Goal: Task Accomplishment & Management: Complete application form

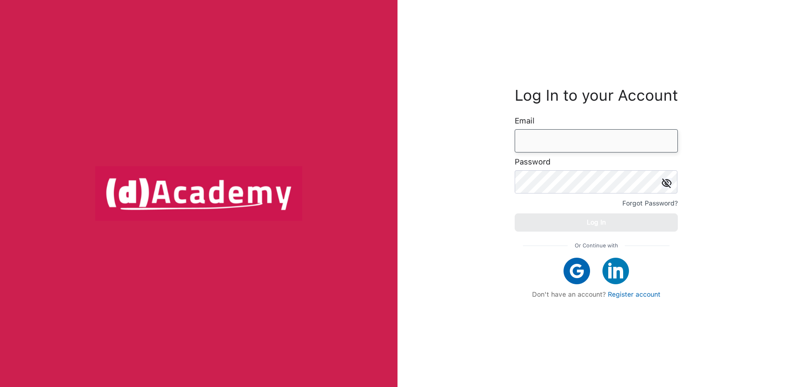
click at [595, 132] on input "email" at bounding box center [595, 140] width 163 height 23
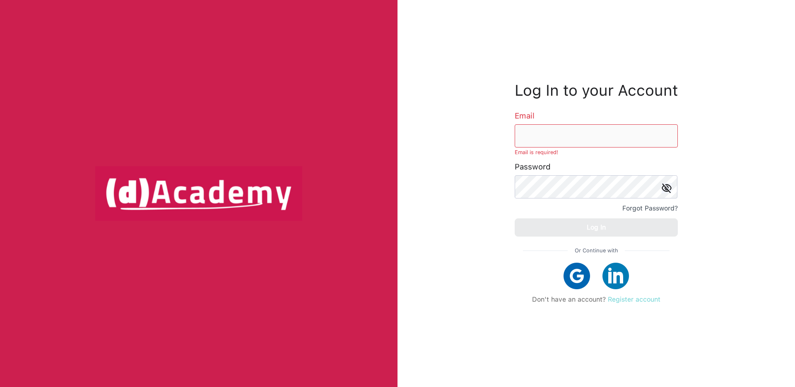
click at [647, 296] on link "Register account" at bounding box center [634, 299] width 53 height 8
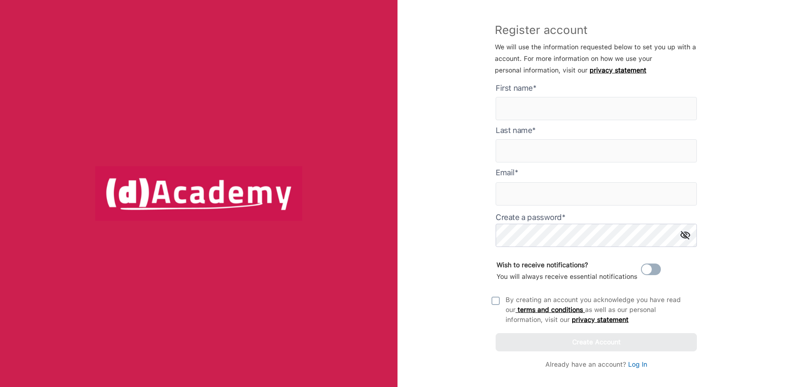
click at [600, 86] on form "First name* Last name* Email * Create a password* Wish to receive notifications…" at bounding box center [595, 217] width 201 height 268
click at [600, 97] on here "text" at bounding box center [595, 108] width 201 height 23
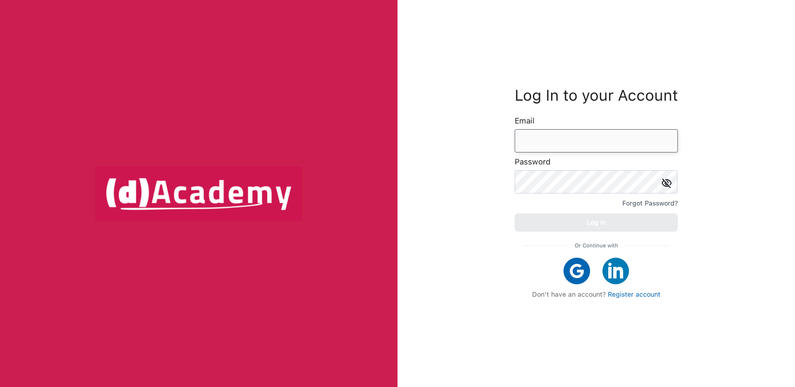
click at [544, 149] on input "email" at bounding box center [595, 140] width 163 height 23
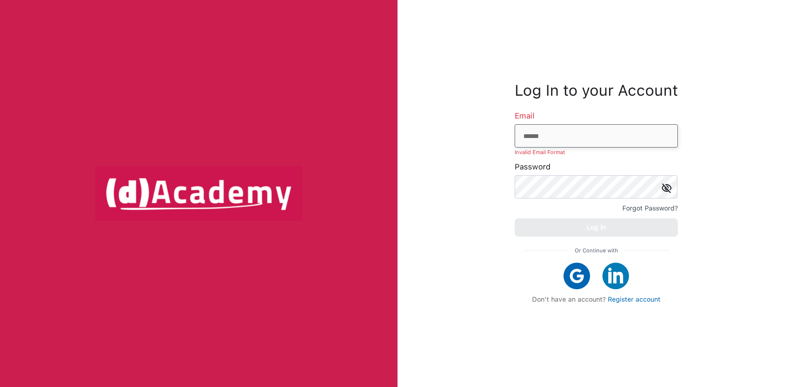
type input "**********"
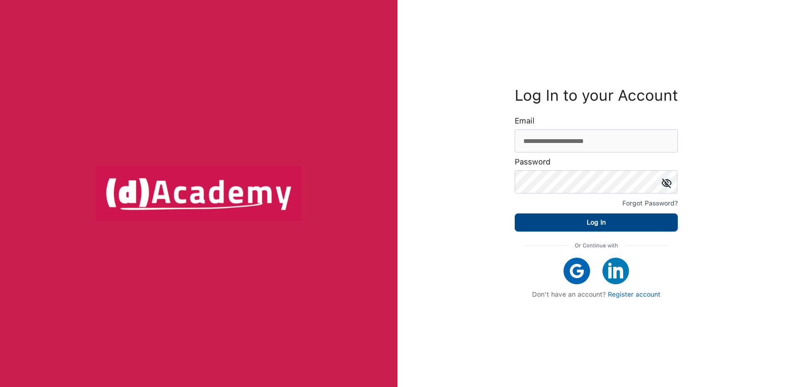
click at [617, 214] on button "Log In" at bounding box center [595, 222] width 163 height 18
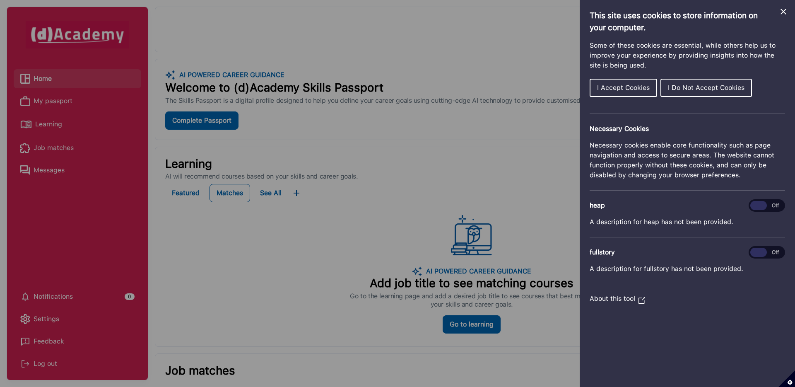
click at [641, 89] on span "I Accept Cookies" at bounding box center [623, 88] width 53 height 8
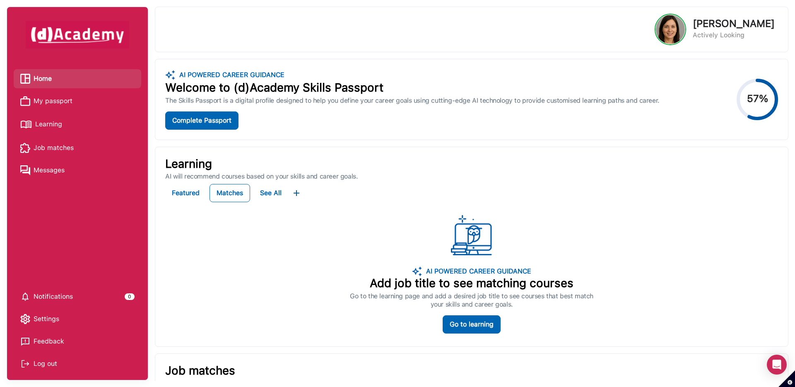
click at [54, 99] on span "My passport" at bounding box center [53, 101] width 39 height 12
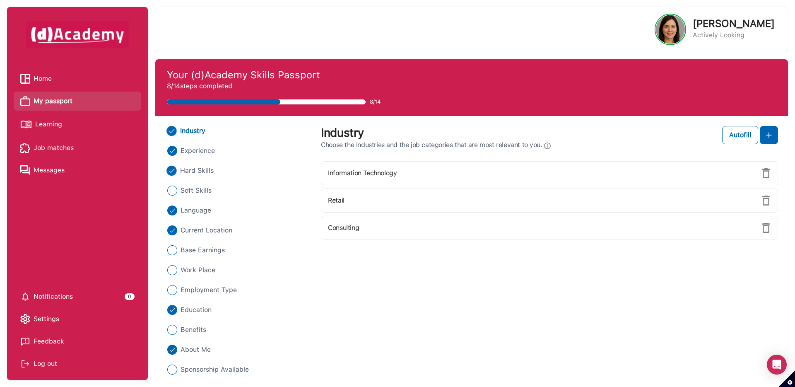
click at [193, 168] on span "Hard Skills" at bounding box center [197, 171] width 34 height 10
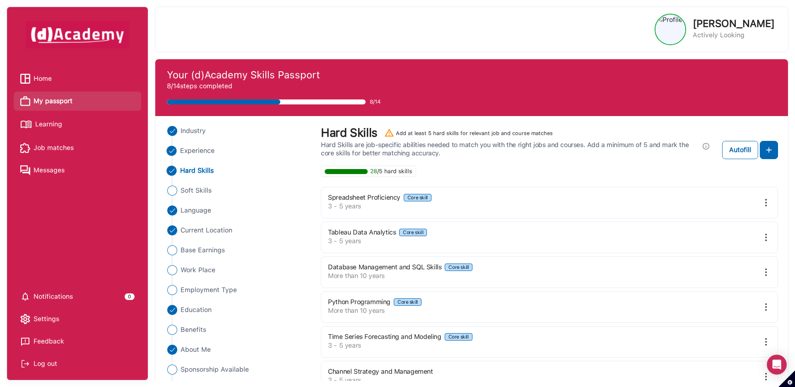
click at [207, 154] on span "Experience" at bounding box center [197, 151] width 35 height 10
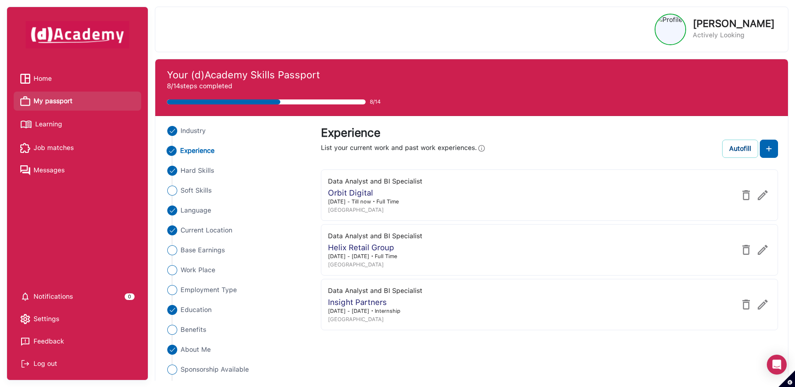
click at [729, 149] on div "Autofill" at bounding box center [740, 149] width 22 height 10
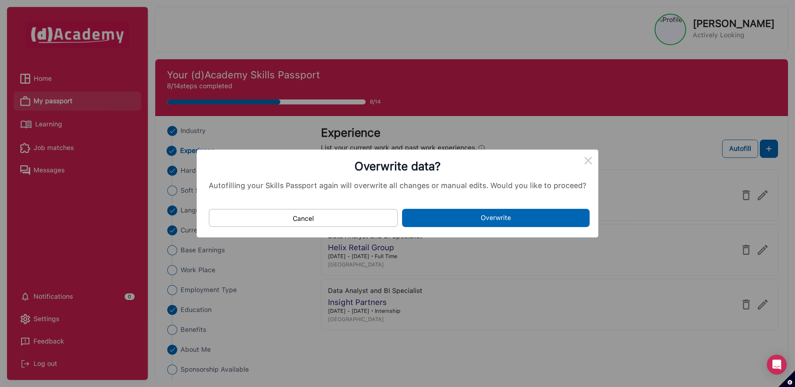
click at [531, 222] on button "Overwrite" at bounding box center [495, 218] width 187 height 18
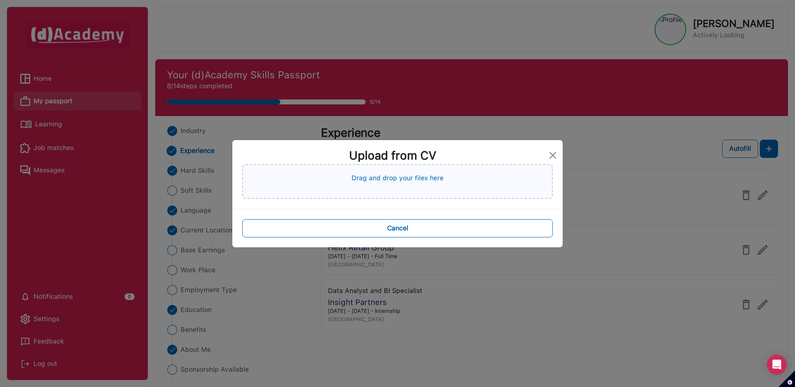
click at [502, 195] on div "Drag and drop your files here" at bounding box center [397, 181] width 310 height 35
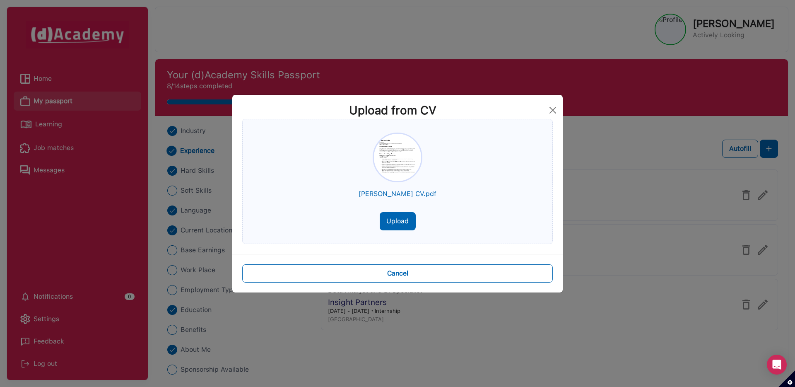
click at [403, 219] on button "Upload" at bounding box center [398, 221] width 36 height 18
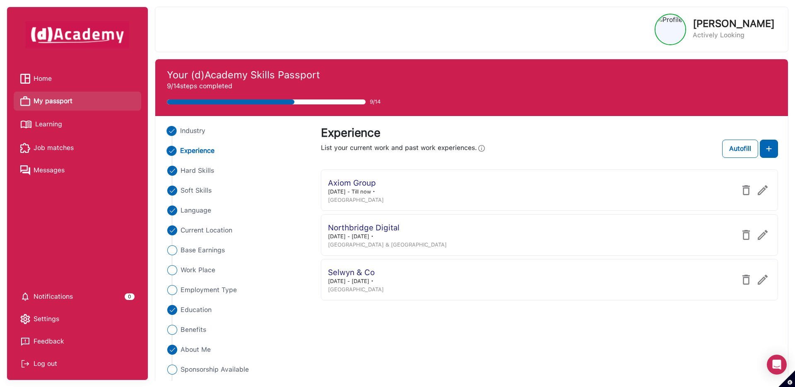
click at [187, 132] on span "Industry" at bounding box center [193, 131] width 26 height 10
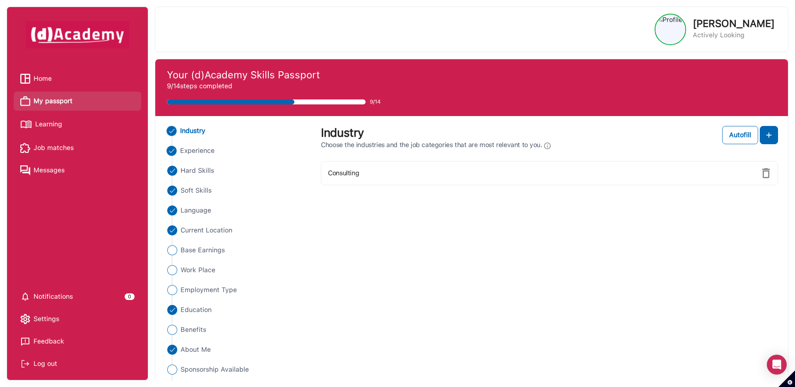
click at [193, 153] on span "Experience" at bounding box center [197, 151] width 35 height 10
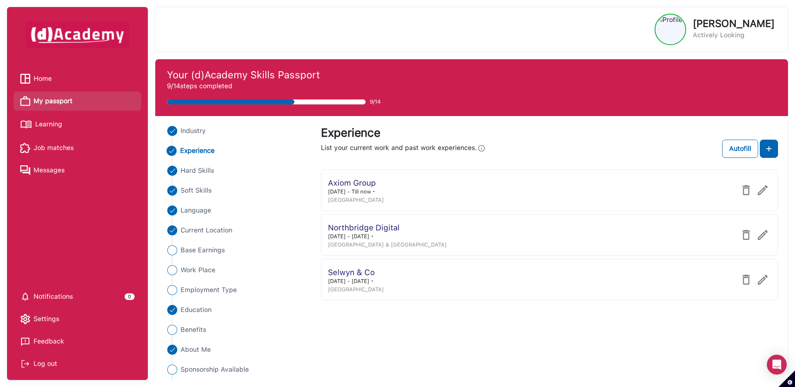
click at [197, 178] on ul "Industry Experience Hard Skills Soft Skills Language Current Location Base Earn…" at bounding box center [238, 260] width 146 height 268
click at [195, 172] on span "Hard Skills" at bounding box center [197, 171] width 34 height 10
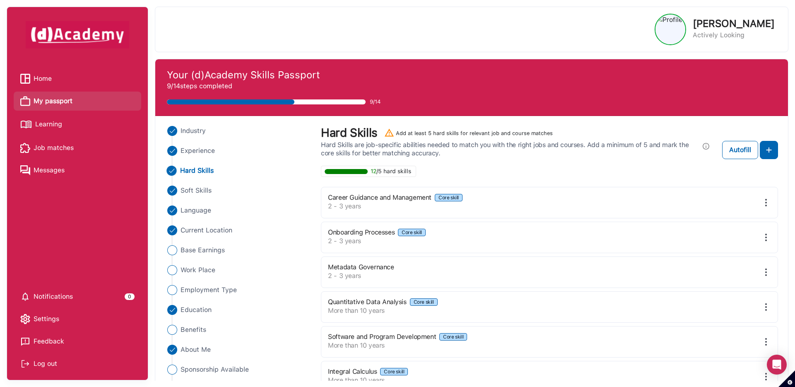
click at [195, 157] on ul "Industry Experience Hard Skills Soft Skills Language Current Location Base Earn…" at bounding box center [238, 260] width 146 height 268
click at [195, 153] on span "Experience" at bounding box center [197, 151] width 35 height 10
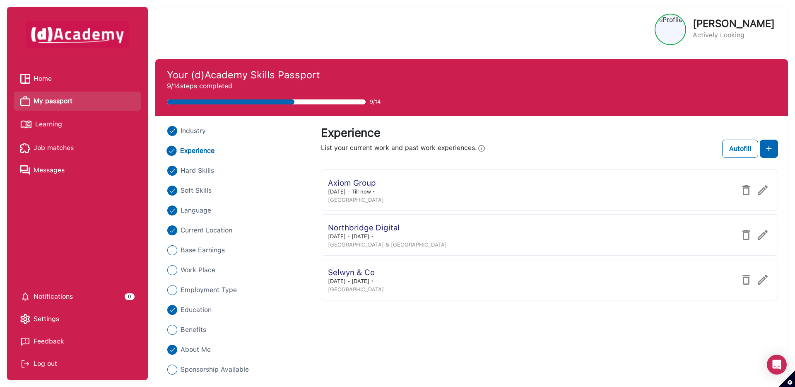
click at [634, 190] on div "Axiom Group [DATE] - Till now ・ [GEOGRAPHIC_DATA]" at bounding box center [549, 189] width 457 height 41
click at [200, 172] on span "Hard Skills" at bounding box center [197, 171] width 34 height 10
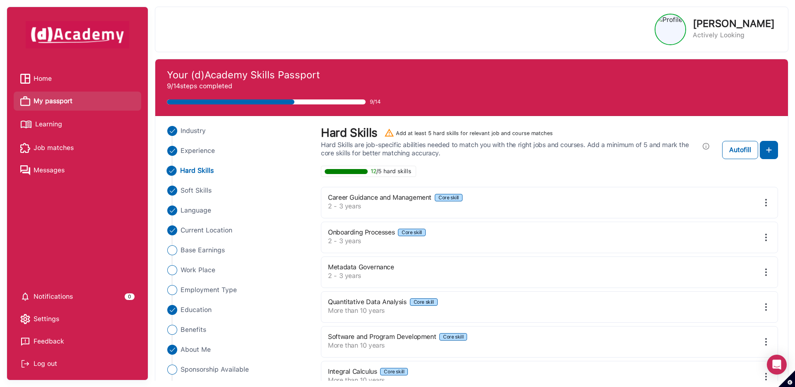
click at [776, 130] on div "Hard Skills Add at least 5 hard skills for relevant job and course matches" at bounding box center [549, 133] width 457 height 15
click at [737, 151] on div "Autofill" at bounding box center [740, 150] width 22 height 10
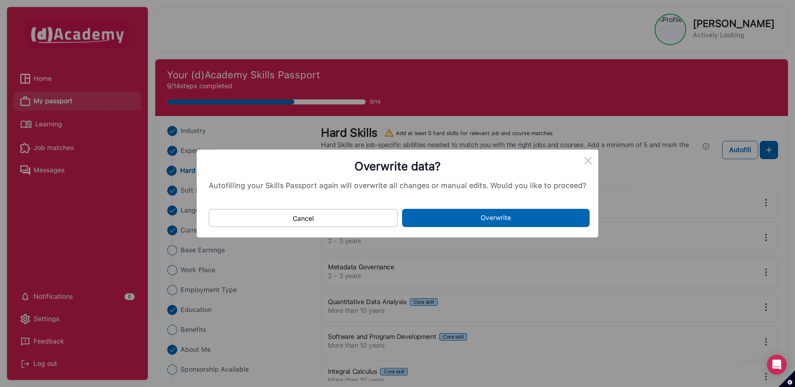
click at [513, 222] on button "Overwrite" at bounding box center [495, 218] width 187 height 18
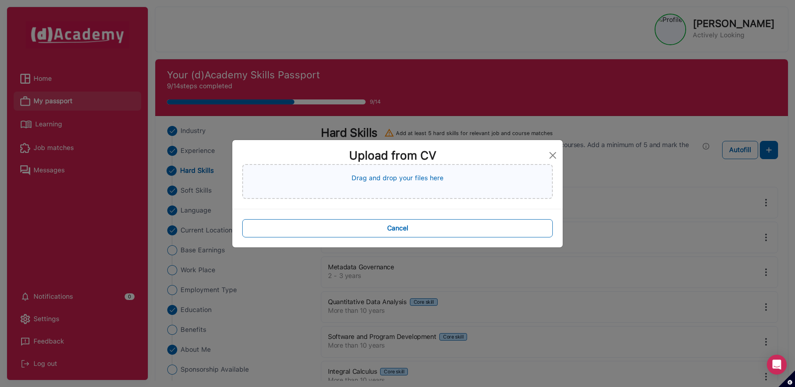
click at [430, 193] on div "Drag and drop your files here" at bounding box center [397, 181] width 310 height 35
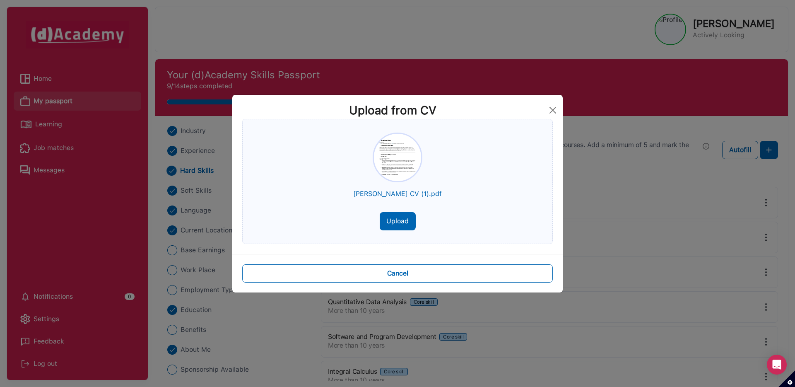
click at [407, 221] on button "Upload" at bounding box center [398, 221] width 36 height 18
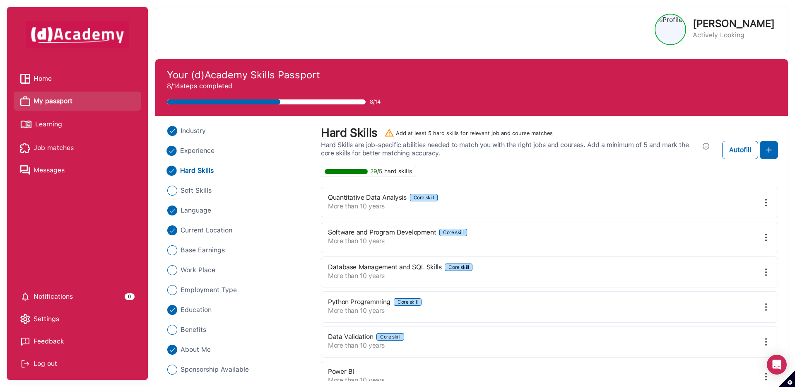
click at [202, 154] on span "Experience" at bounding box center [197, 151] width 35 height 10
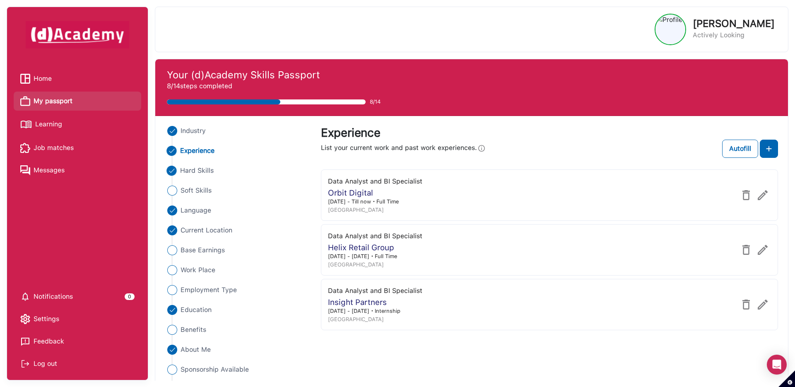
click at [204, 174] on span "Hard Skills" at bounding box center [197, 171] width 34 height 10
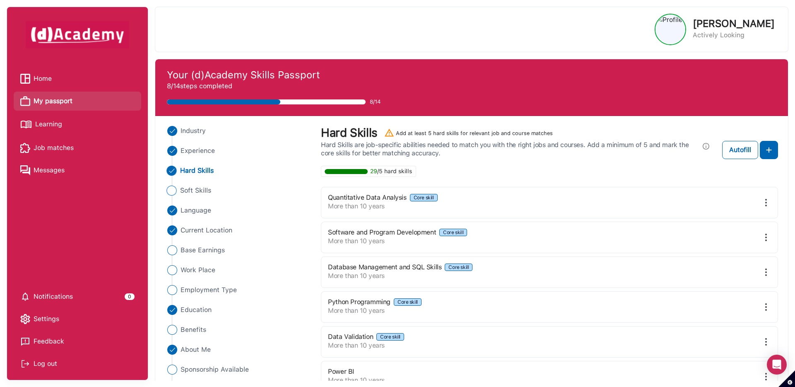
click at [204, 193] on span "Soft Skills" at bounding box center [195, 190] width 31 height 10
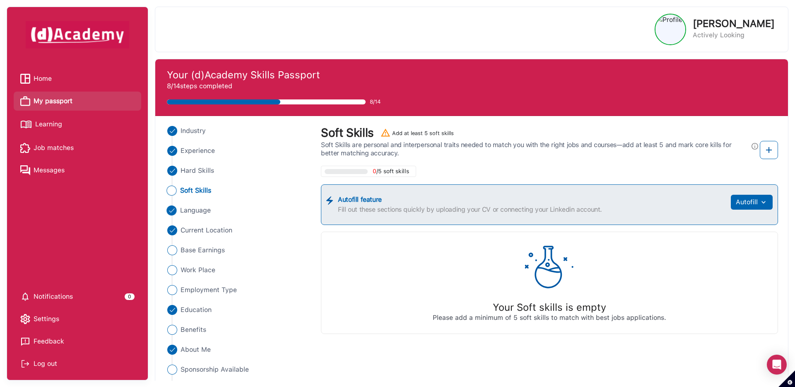
click at [196, 209] on span "Language" at bounding box center [195, 210] width 31 height 10
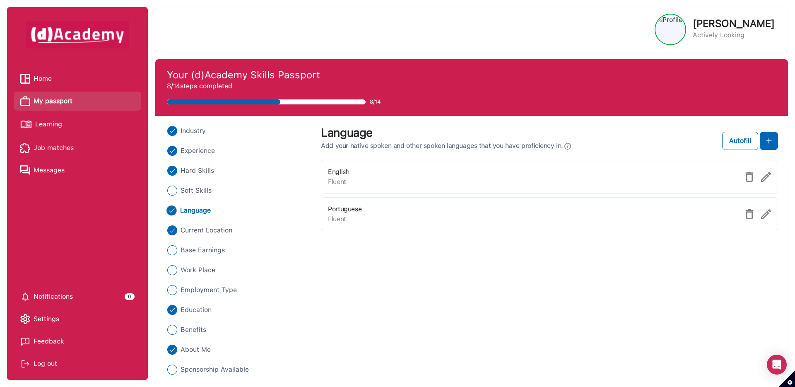
click at [778, 142] on div "List Language Add your native spoken and other spoken languages that you have p…" at bounding box center [549, 178] width 467 height 105
click at [773, 142] on img at bounding box center [769, 141] width 10 height 10
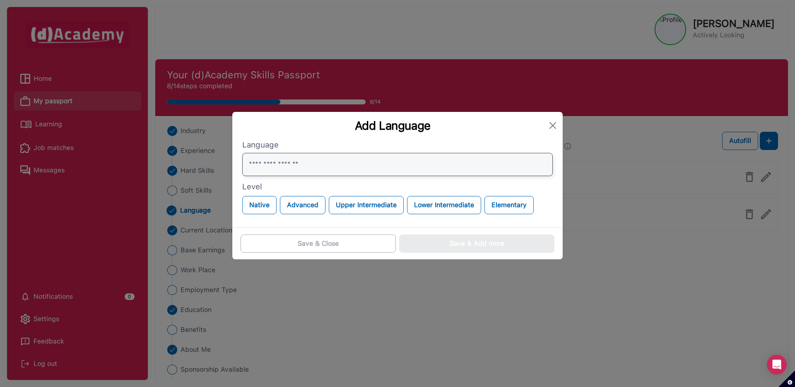
click at [409, 163] on input "text" at bounding box center [397, 164] width 310 height 23
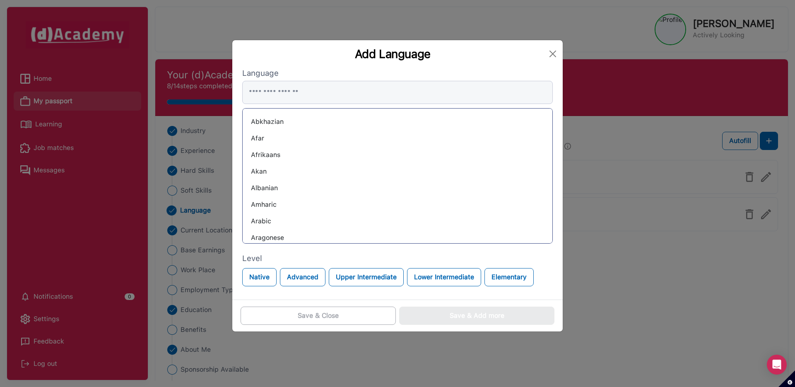
click at [261, 122] on div "Abkhazian" at bounding box center [397, 121] width 296 height 13
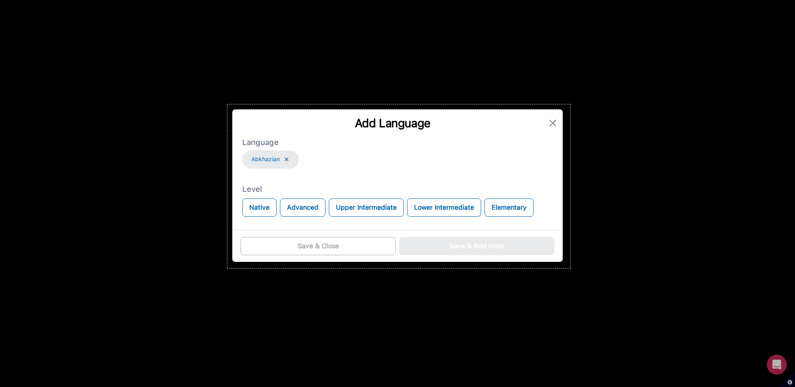
drag, startPoint x: 227, startPoint y: 104, endPoint x: 570, endPoint y: 268, distance: 379.7
click at [570, 268] on div "828 X 395" at bounding box center [397, 193] width 795 height 387
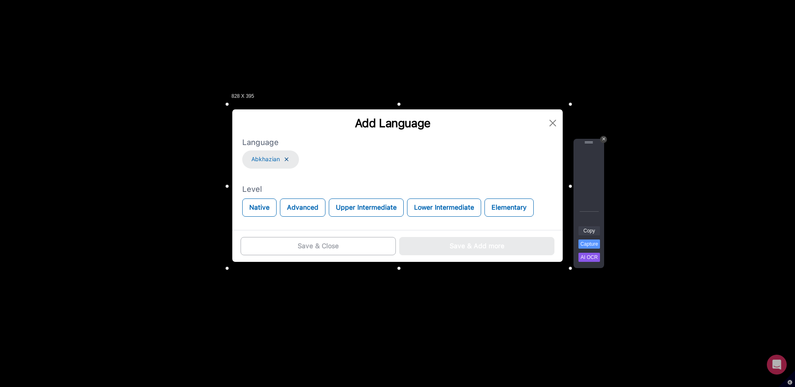
click at [595, 233] on link "Copy" at bounding box center [589, 230] width 22 height 9
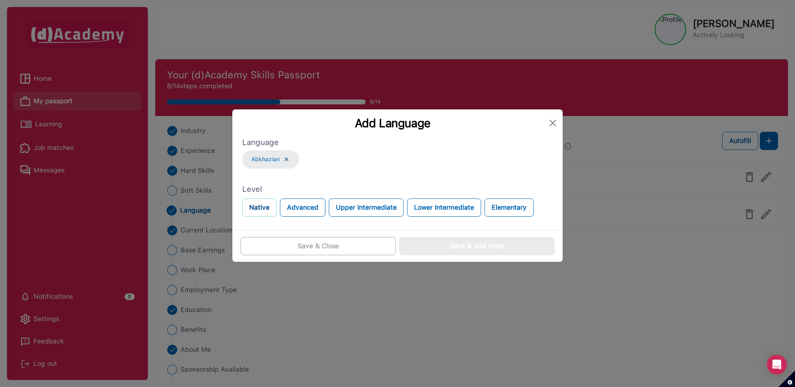
click at [254, 203] on button "Native" at bounding box center [259, 207] width 34 height 18
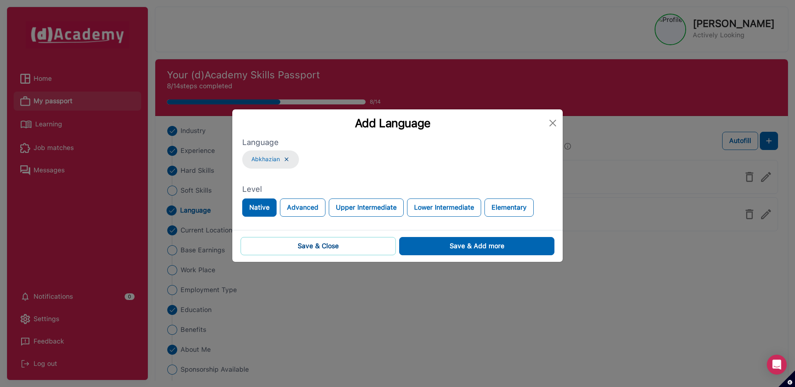
click at [304, 250] on div "Save & Close" at bounding box center [318, 246] width 41 height 10
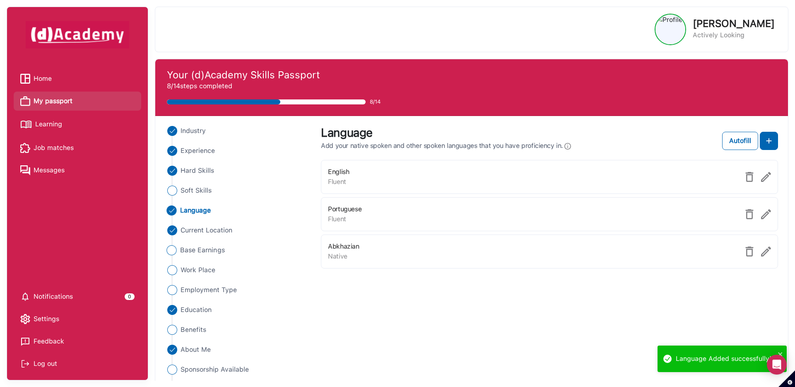
click at [208, 252] on span "Base Earnings" at bounding box center [202, 250] width 45 height 10
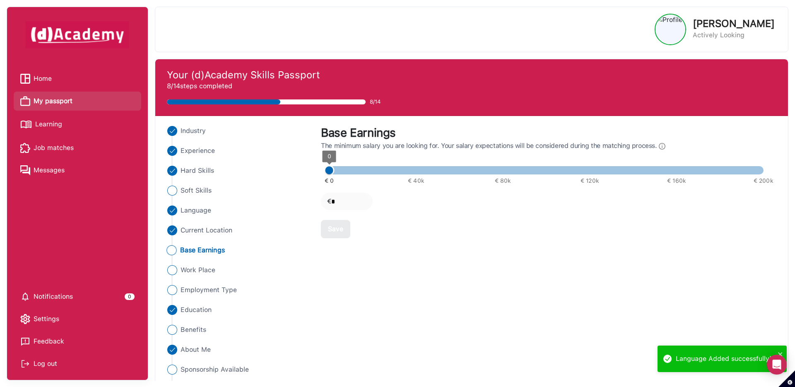
type input "*****"
click at [417, 166] on span at bounding box center [546, 170] width 434 height 8
type input "*****"
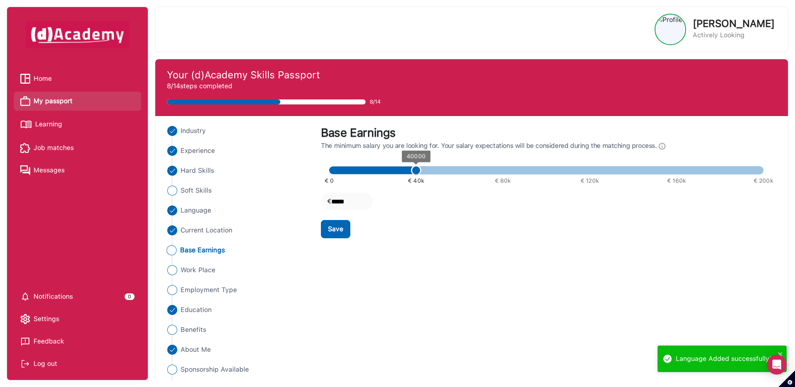
click at [435, 170] on span "€ 0 € 40k € 80k € 120k € 160k € 200k 40000" at bounding box center [546, 170] width 434 height 12
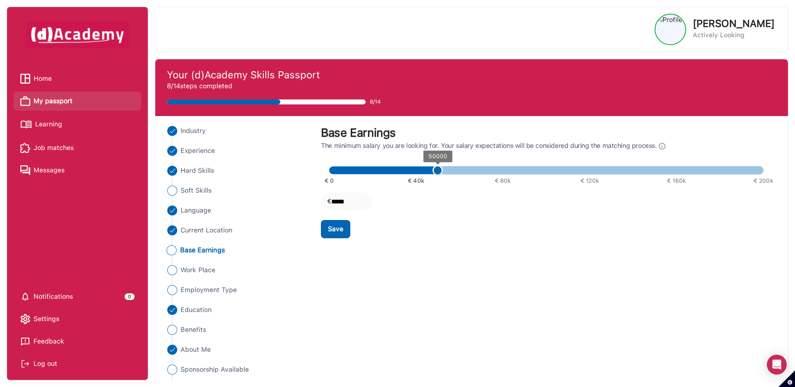
type input "*****"
drag, startPoint x: 438, startPoint y: 167, endPoint x: 455, endPoint y: 167, distance: 16.6
click at [443, 167] on span "50000" at bounding box center [437, 170] width 10 height 10
type input "*****"
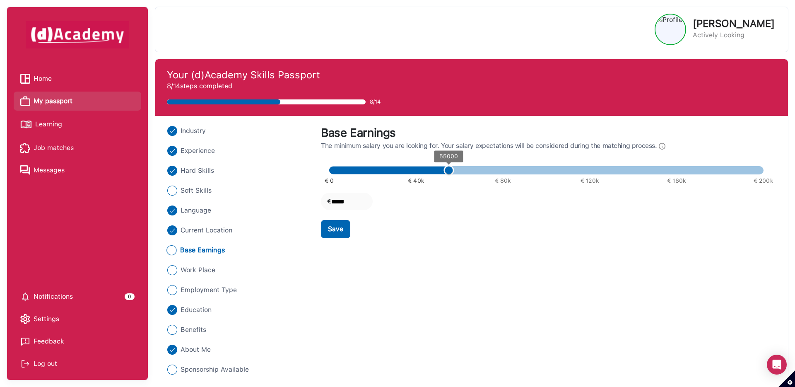
type input "*****"
click at [454, 167] on span "55000" at bounding box center [448, 170] width 10 height 10
type input "*****"
click at [442, 171] on span "€ 0 € 40k € 80k € 120k € 160k € 200k 60000" at bounding box center [546, 170] width 434 height 12
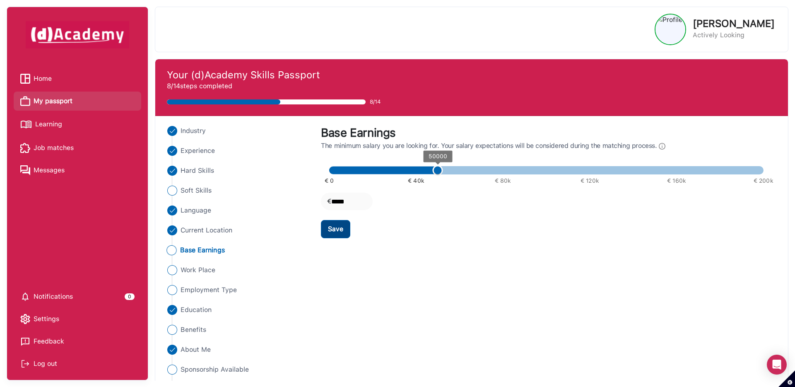
click at [336, 226] on div "Save" at bounding box center [335, 229] width 15 height 10
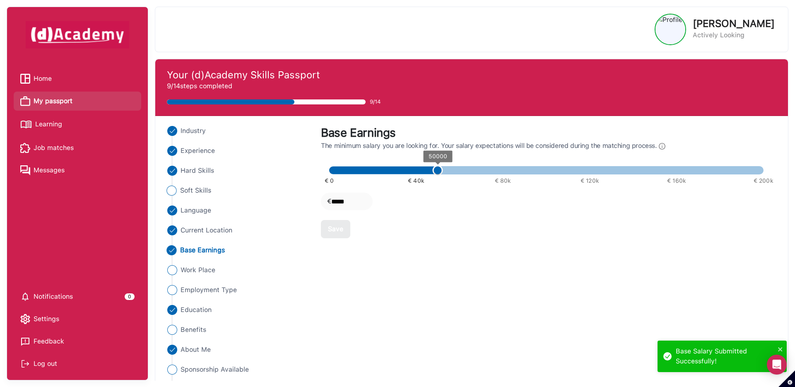
click at [205, 187] on span "Soft Skills" at bounding box center [195, 190] width 31 height 10
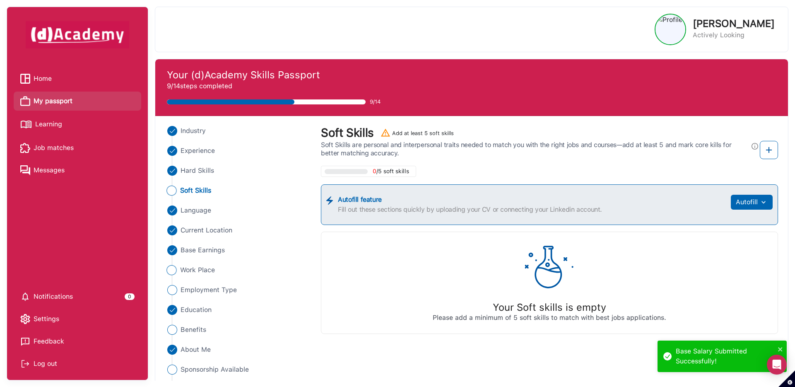
click at [204, 269] on span "Work Place" at bounding box center [197, 270] width 35 height 10
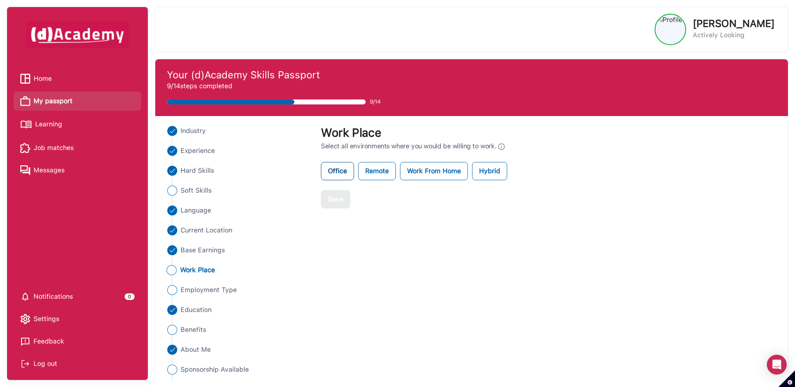
click at [346, 173] on label "Office" at bounding box center [337, 171] width 33 height 18
click at [358, 173] on label "Remote" at bounding box center [377, 171] width 38 height 18
click at [324, 201] on button "Save" at bounding box center [335, 199] width 29 height 18
click at [216, 289] on span "Employment Type" at bounding box center [208, 290] width 57 height 10
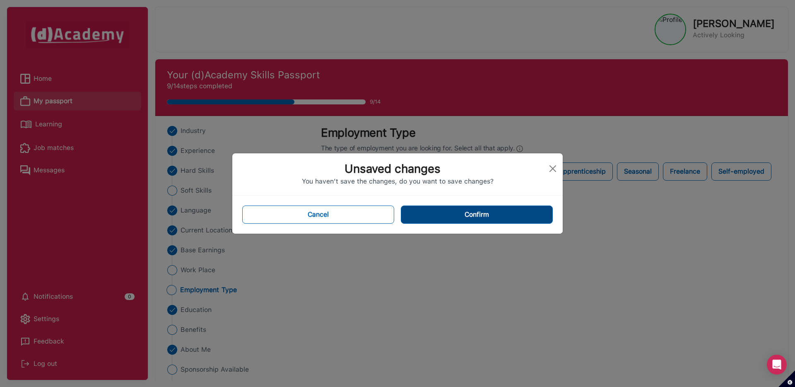
click at [430, 219] on button "Confirm" at bounding box center [477, 214] width 152 height 18
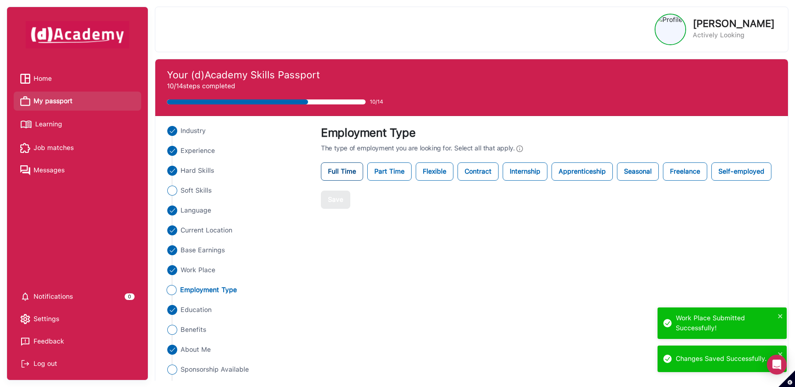
click at [345, 168] on label "Full Time" at bounding box center [342, 171] width 42 height 18
click at [382, 170] on label "Part Time" at bounding box center [389, 171] width 44 height 18
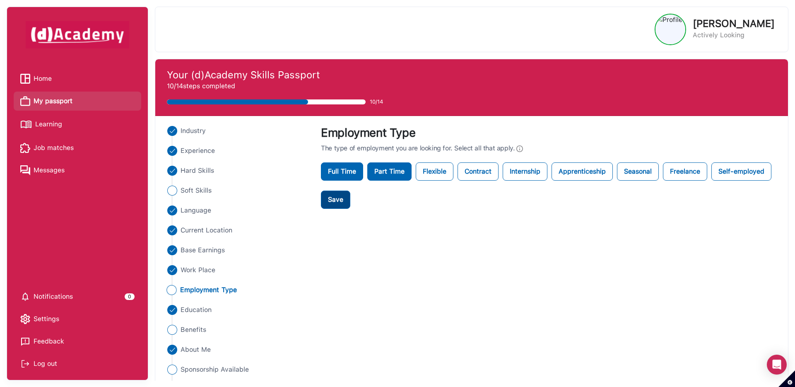
click at [336, 199] on div "Save" at bounding box center [335, 200] width 15 height 10
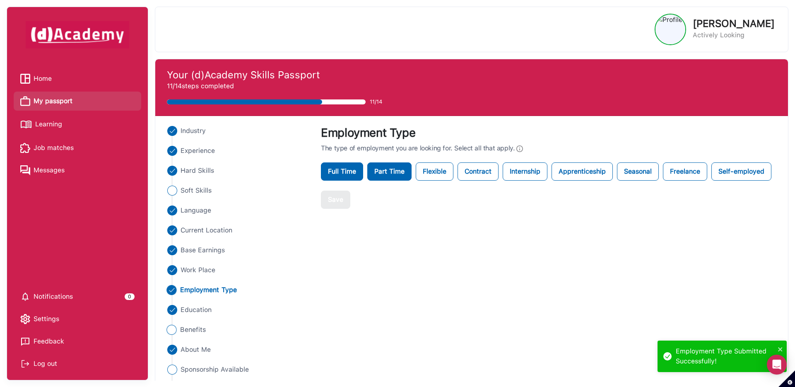
click at [195, 330] on span "Benefits" at bounding box center [193, 329] width 26 height 10
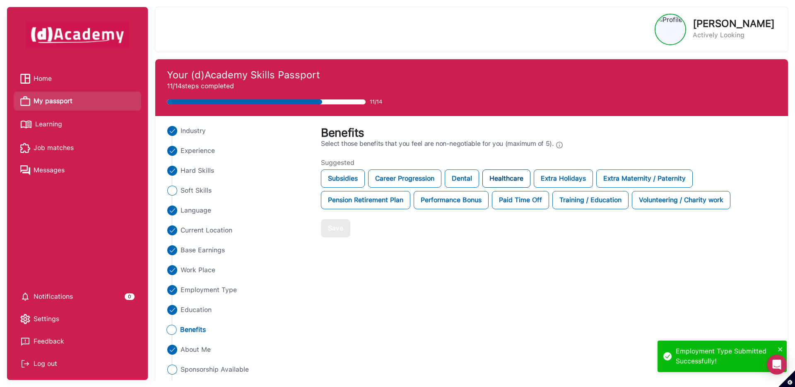
click at [499, 178] on div "Healthcare" at bounding box center [506, 178] width 48 height 18
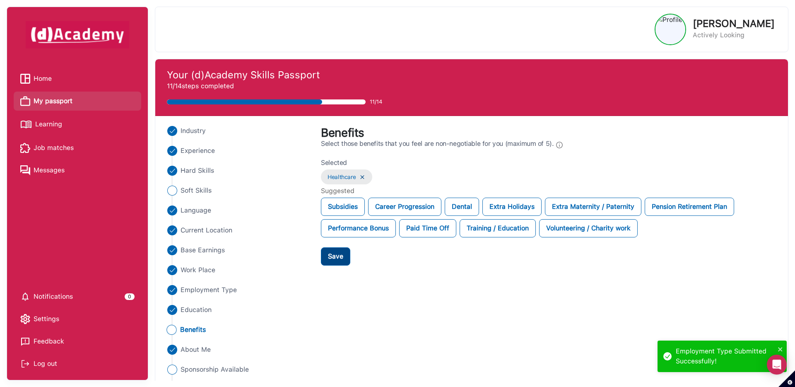
click at [333, 257] on div "Save" at bounding box center [335, 256] width 15 height 10
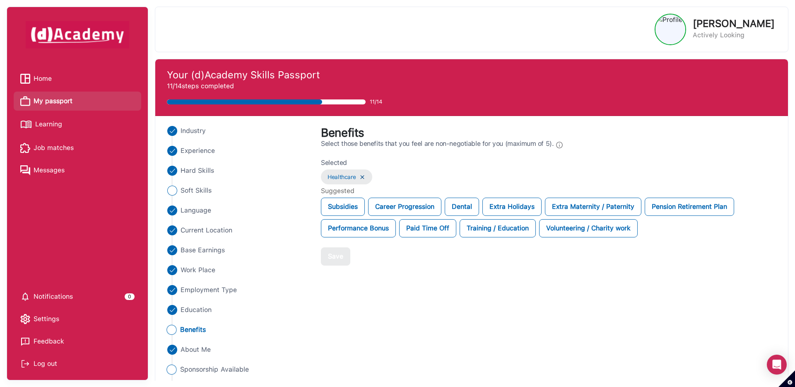
click at [208, 365] on span "Sponsorship Available" at bounding box center [214, 369] width 69 height 10
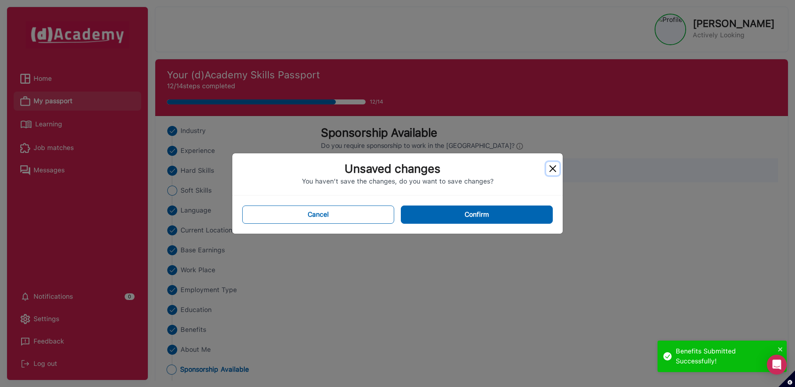
click at [551, 172] on button "Close" at bounding box center [552, 168] width 13 height 13
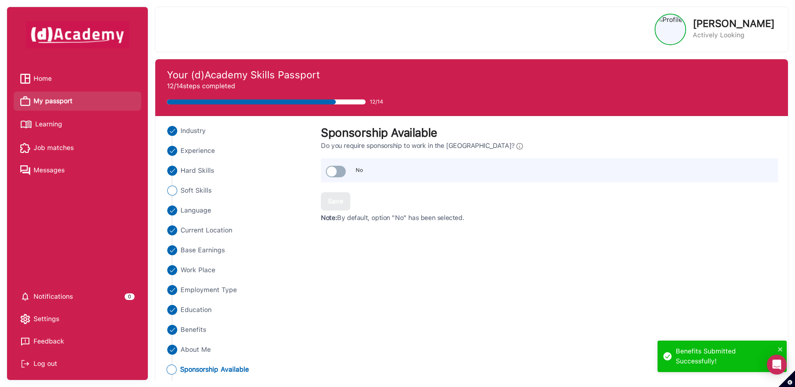
click at [44, 77] on span "Home" at bounding box center [43, 78] width 18 height 12
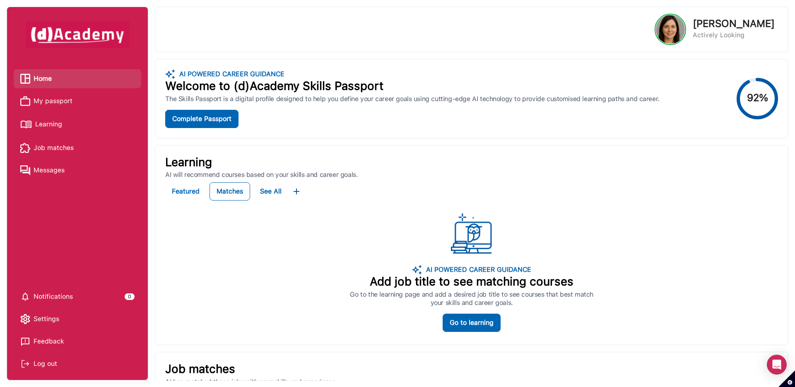
click at [50, 107] on li "My passport" at bounding box center [77, 100] width 127 height 19
click at [49, 103] on span "My passport" at bounding box center [53, 101] width 39 height 12
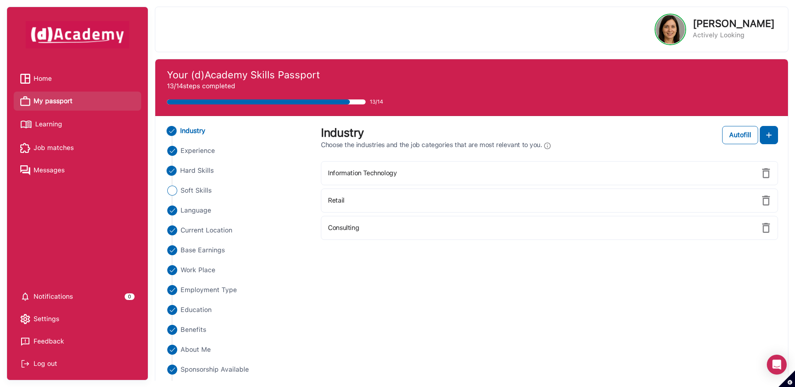
click at [201, 172] on span "Hard Skills" at bounding box center [197, 171] width 34 height 10
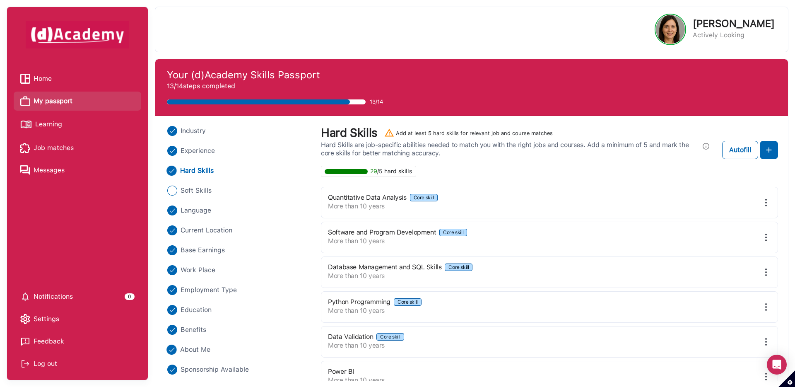
click at [198, 349] on span "About Me" at bounding box center [195, 349] width 31 height 10
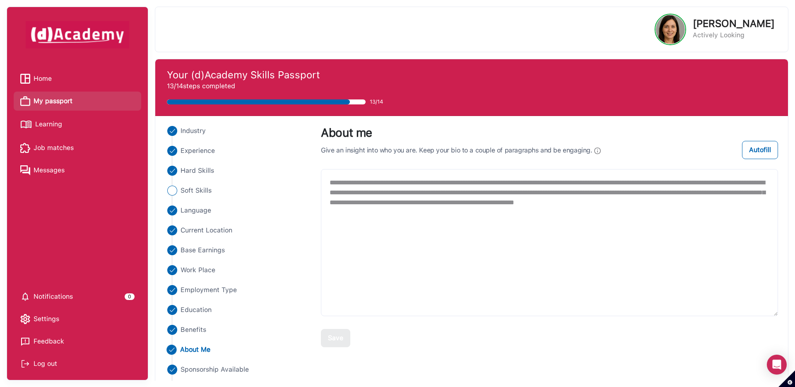
click at [198, 349] on span "About Me" at bounding box center [195, 349] width 31 height 10
click at [356, 195] on textarea "**********" at bounding box center [549, 242] width 457 height 147
click at [329, 182] on textarea "**********" at bounding box center [549, 242] width 457 height 147
type textarea "**********"
click at [334, 329] on button "Save" at bounding box center [335, 338] width 29 height 18
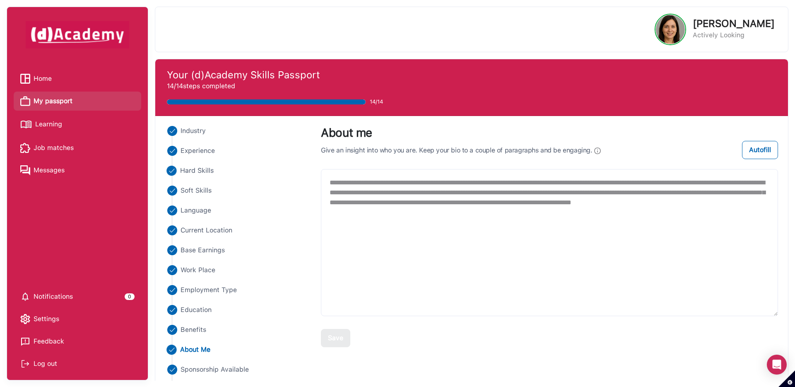
click at [208, 168] on span "Hard Skills" at bounding box center [197, 171] width 34 height 10
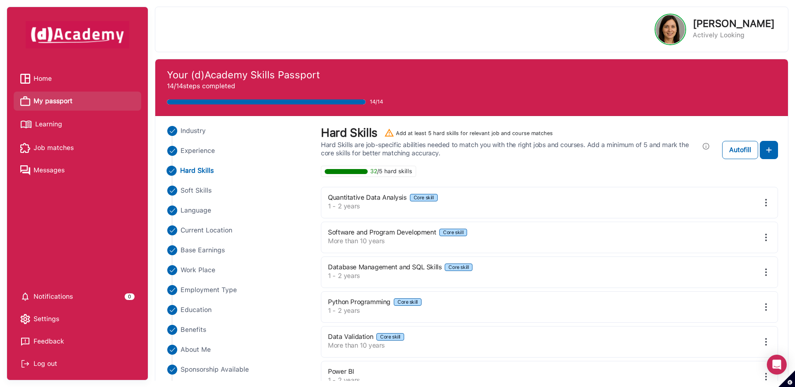
click at [48, 79] on span "Home" at bounding box center [43, 78] width 18 height 12
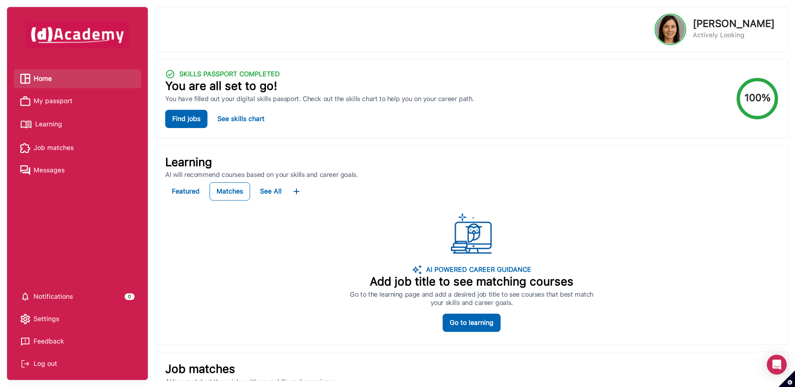
click at [45, 77] on span "Home" at bounding box center [43, 78] width 18 height 12
click at [71, 294] on span "Notifications" at bounding box center [53, 296] width 39 height 12
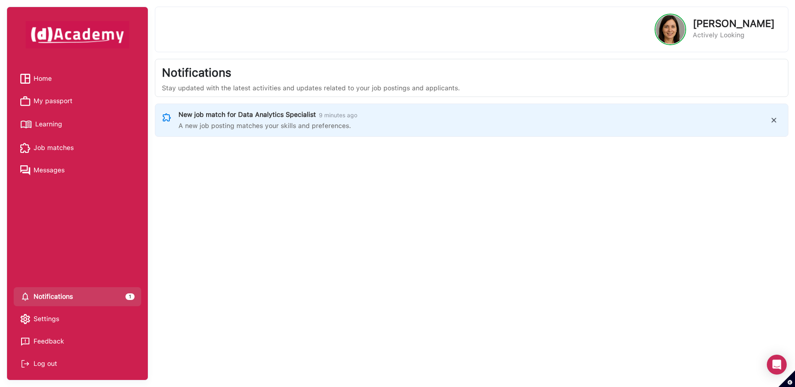
click at [49, 74] on span "Home" at bounding box center [43, 78] width 18 height 12
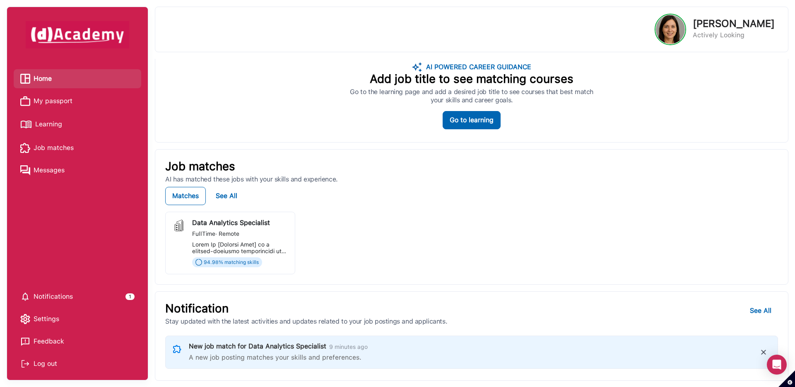
scroll to position [202, 0]
click at [237, 235] on span "Remote" at bounding box center [228, 233] width 22 height 7
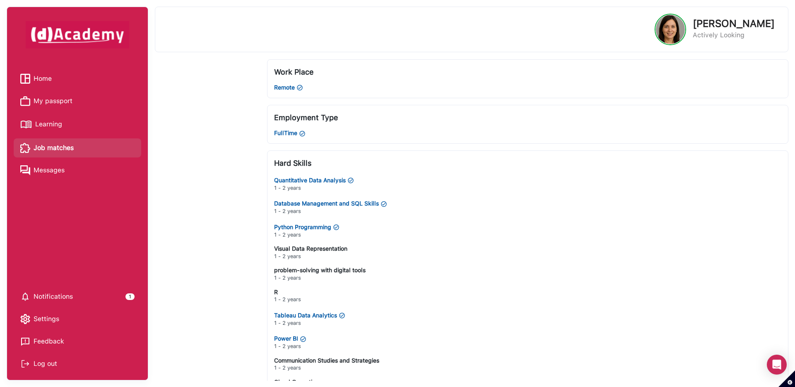
scroll to position [482, 0]
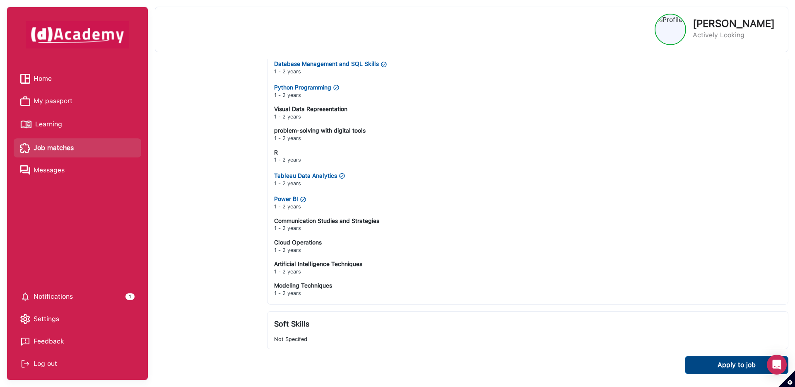
click at [738, 361] on div "Apply to job" at bounding box center [736, 365] width 38 height 10
